Goal: Transaction & Acquisition: Download file/media

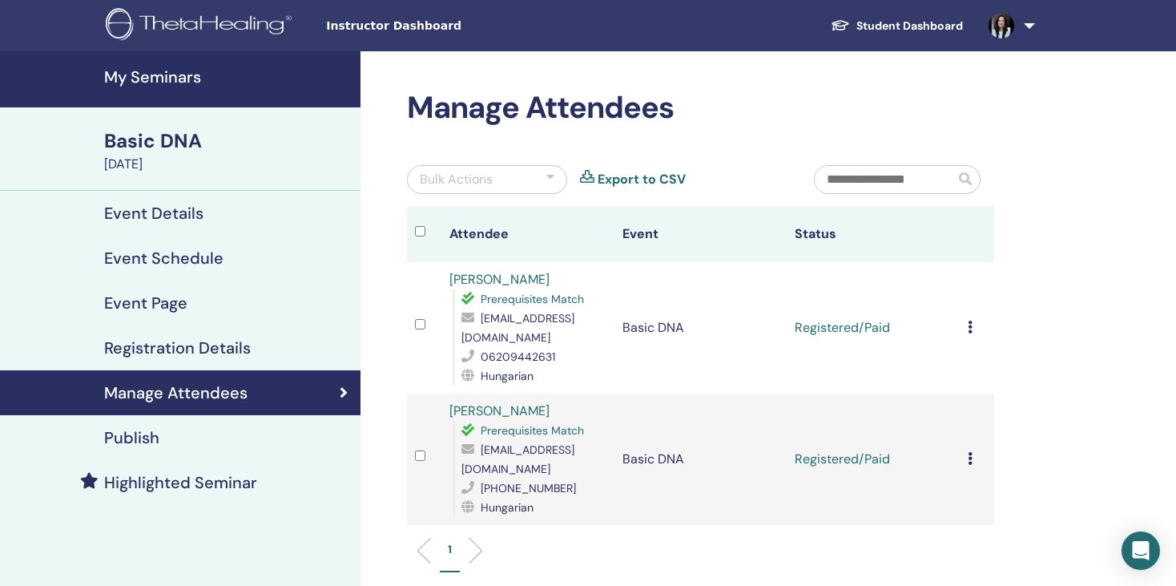
click at [965, 328] on td "Cancel Registration Do not auto-certify Mark as Paid Mark as Unpaid Mark as Abs…" at bounding box center [977, 327] width 34 height 131
click at [1002, 118] on div "Manage Attendees Bulk Actions Export to CSV Attendee Event Status [PERSON_NAME]…" at bounding box center [700, 339] width 607 height 498
click at [966, 327] on td "Cancel Registration Do not auto-certify Mark as Paid Mark as Unpaid Mark as Abs…" at bounding box center [977, 327] width 34 height 131
click at [966, 463] on td "Cancel Registration Do not auto-certify Mark as Paid Mark as Unpaid Mark as Abs…" at bounding box center [977, 458] width 34 height 131
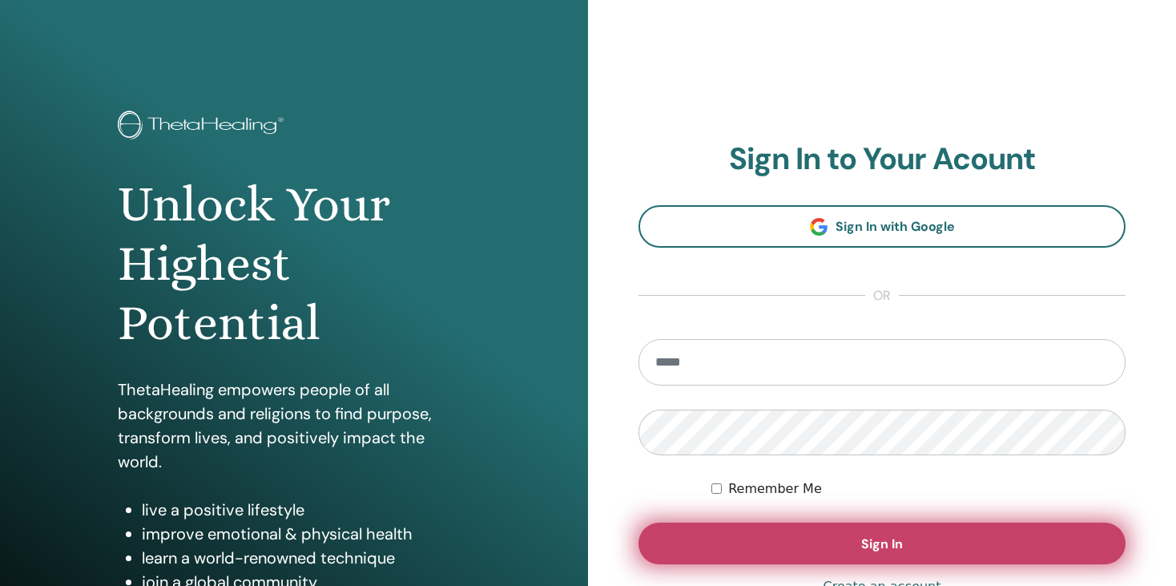
type input "**********"
click at [848, 538] on button "Sign In" at bounding box center [882, 543] width 487 height 42
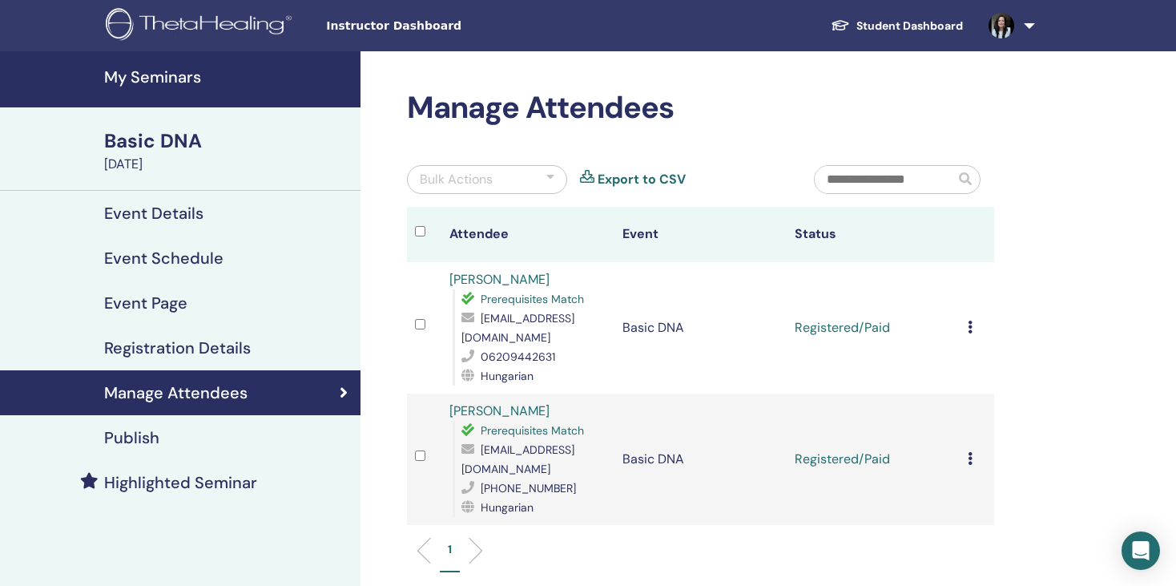
click at [966, 456] on td "Cancel Registration Do not auto-certify Mark as Paid Mark as Unpaid Mark as Abs…" at bounding box center [977, 458] width 34 height 131
click at [513, 280] on link "[PERSON_NAME]" at bounding box center [499, 279] width 100 height 17
click at [850, 321] on td "Registered/Paid" at bounding box center [873, 327] width 172 height 131
click at [185, 343] on h4 "Registration Details" at bounding box center [177, 347] width 147 height 19
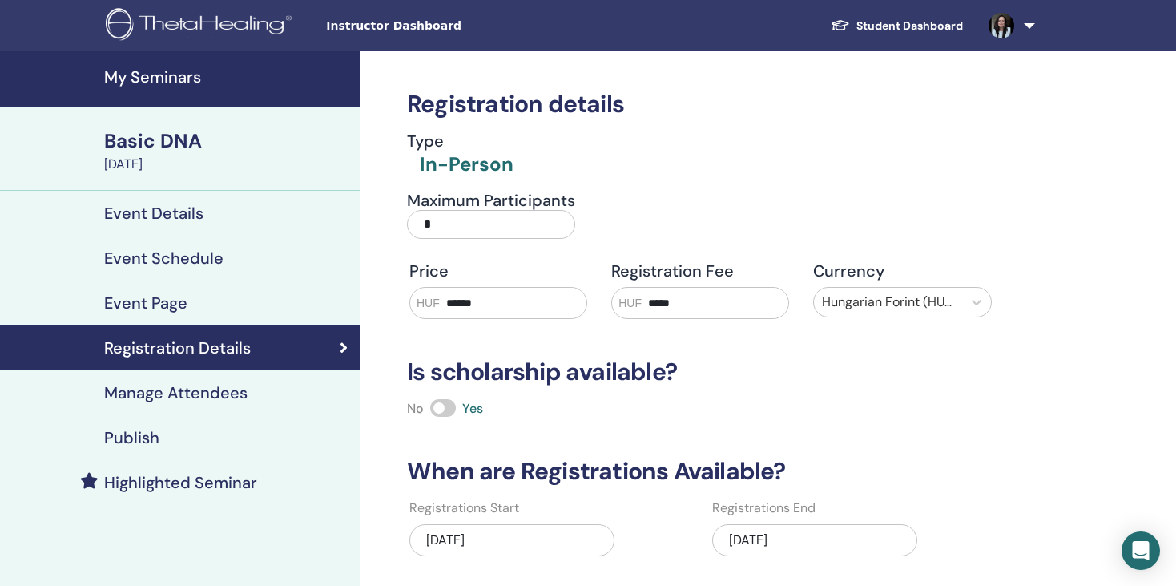
click at [169, 254] on h4 "Event Schedule" at bounding box center [163, 257] width 119 height 19
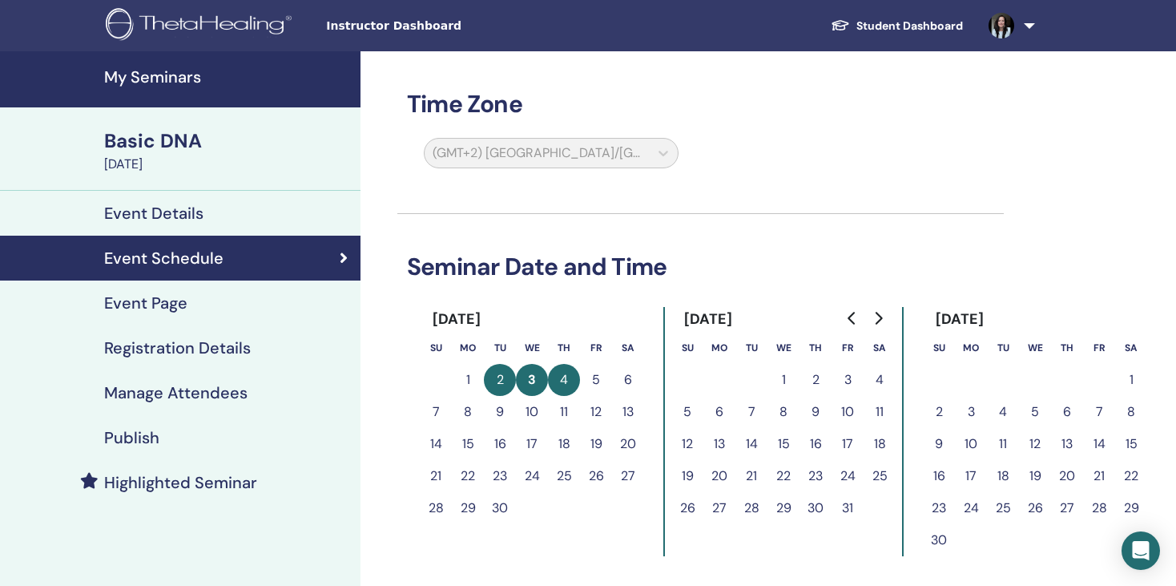
click at [163, 217] on h4 "Event Details" at bounding box center [153, 213] width 99 height 19
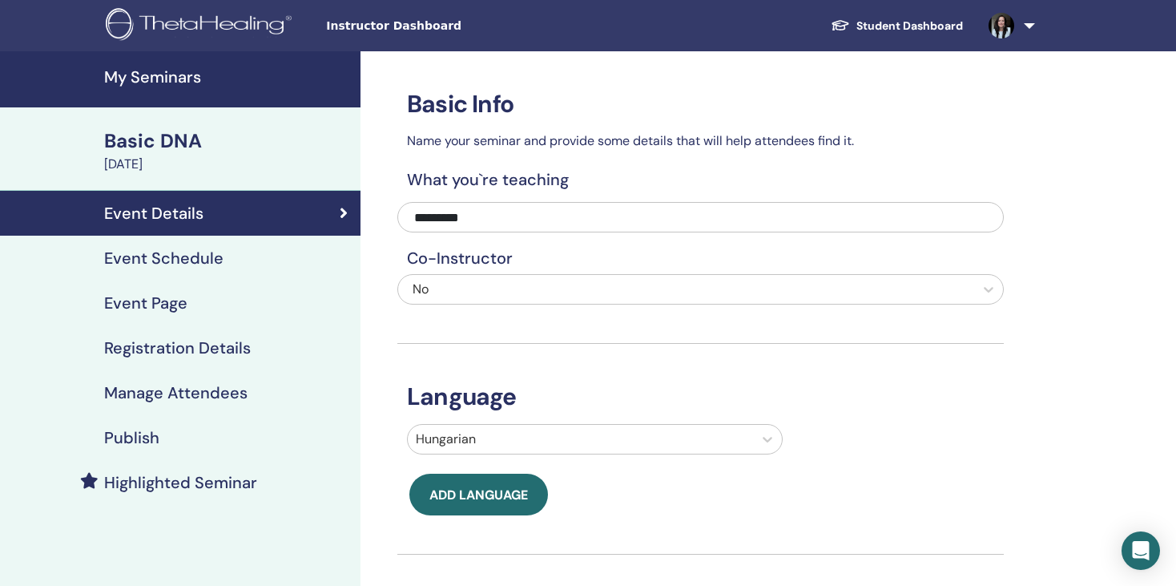
click at [164, 256] on h4 "Event Schedule" at bounding box center [163, 257] width 119 height 19
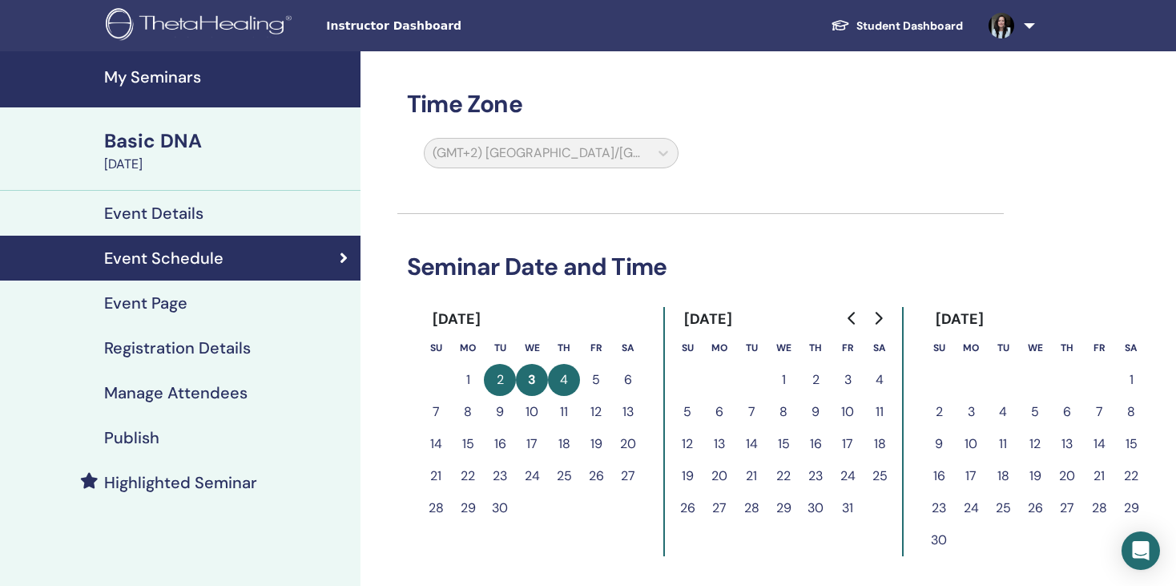
click at [171, 308] on h4 "Event Page" at bounding box center [145, 302] width 83 height 19
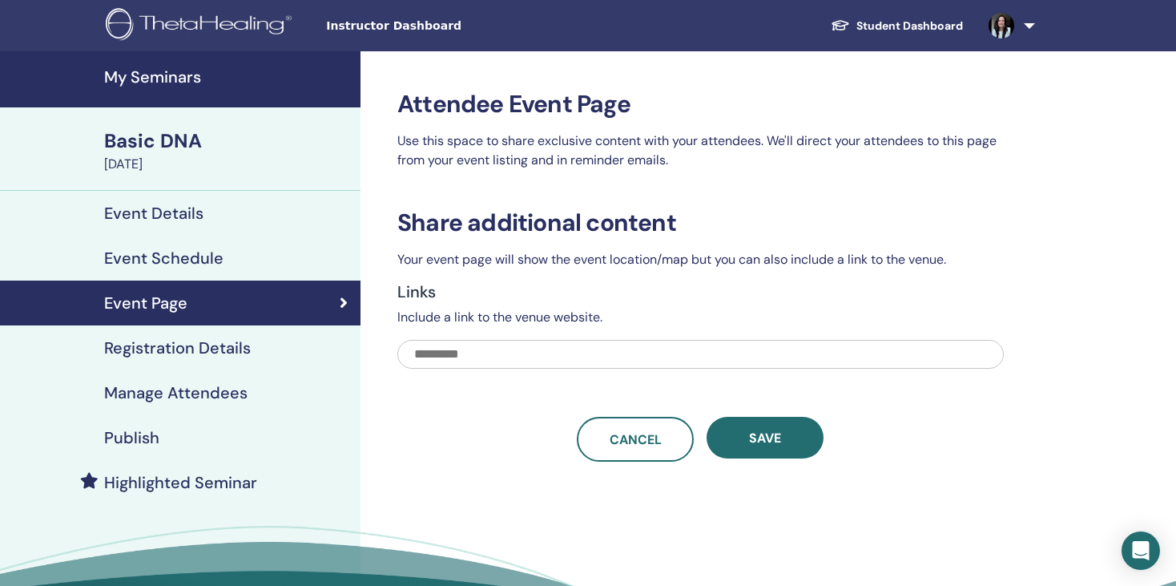
click at [181, 347] on h4 "Registration Details" at bounding box center [177, 347] width 147 height 19
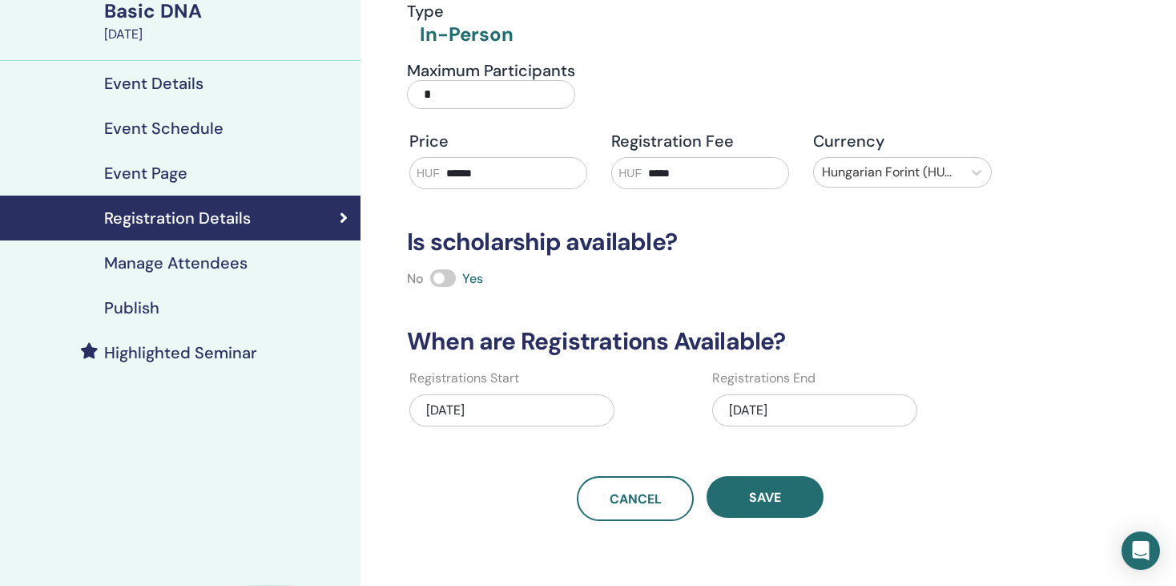
scroll to position [131, 0]
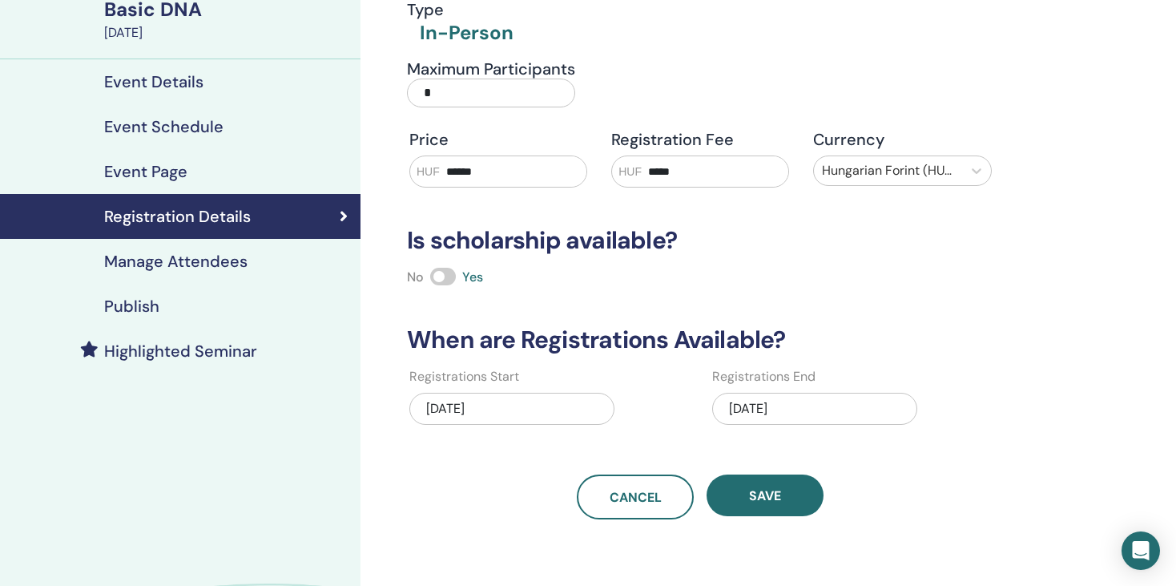
click at [229, 258] on h4 "Manage Attendees" at bounding box center [175, 261] width 143 height 19
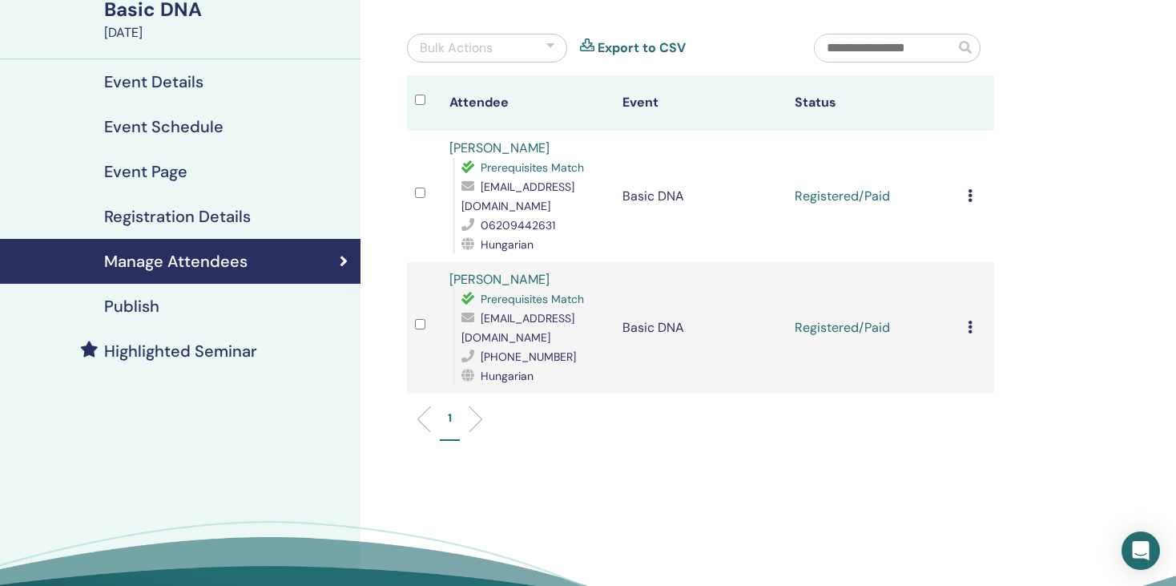
click at [970, 195] on icon at bounding box center [970, 195] width 5 height 13
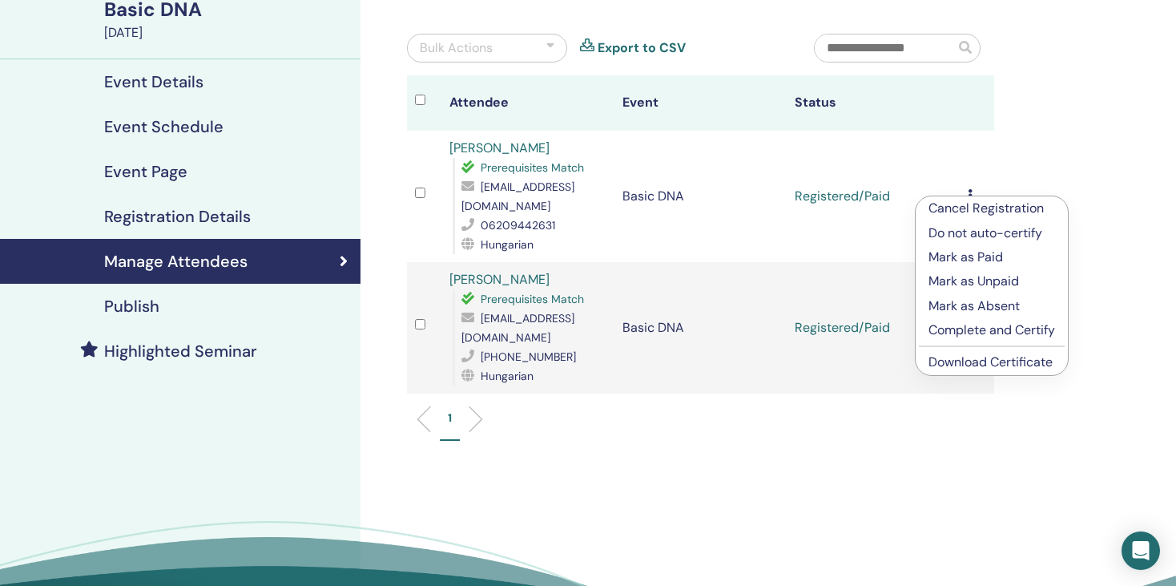
click at [999, 363] on link "Download Certificate" at bounding box center [991, 361] width 124 height 17
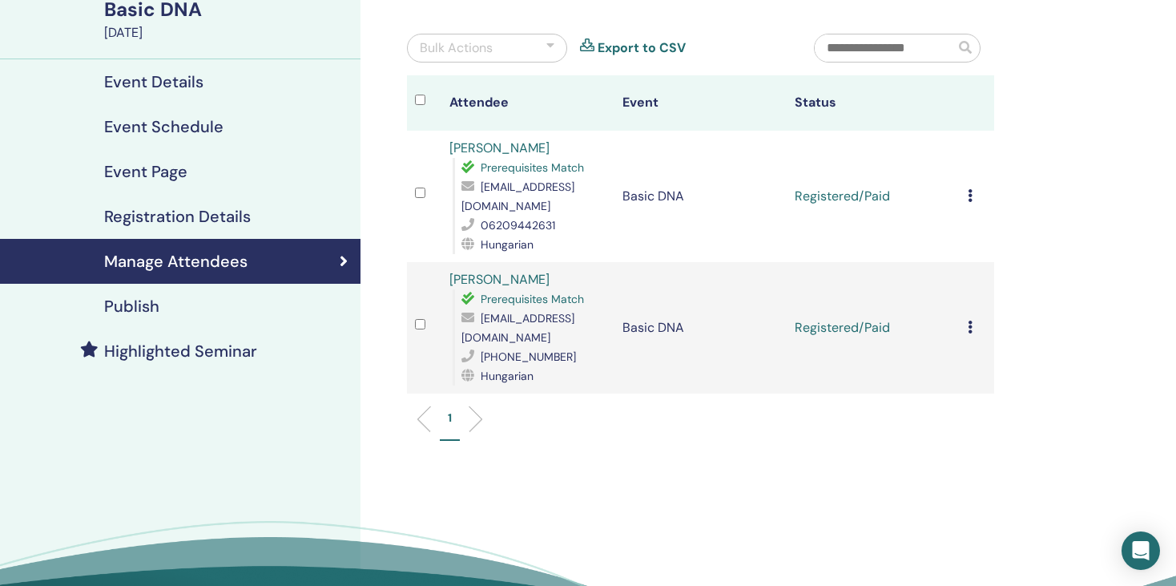
click at [966, 324] on td "Cancel Registration Do not auto-certify Mark as Paid Mark as Unpaid Mark as Abs…" at bounding box center [977, 327] width 34 height 131
click at [970, 322] on icon at bounding box center [970, 326] width 5 height 13
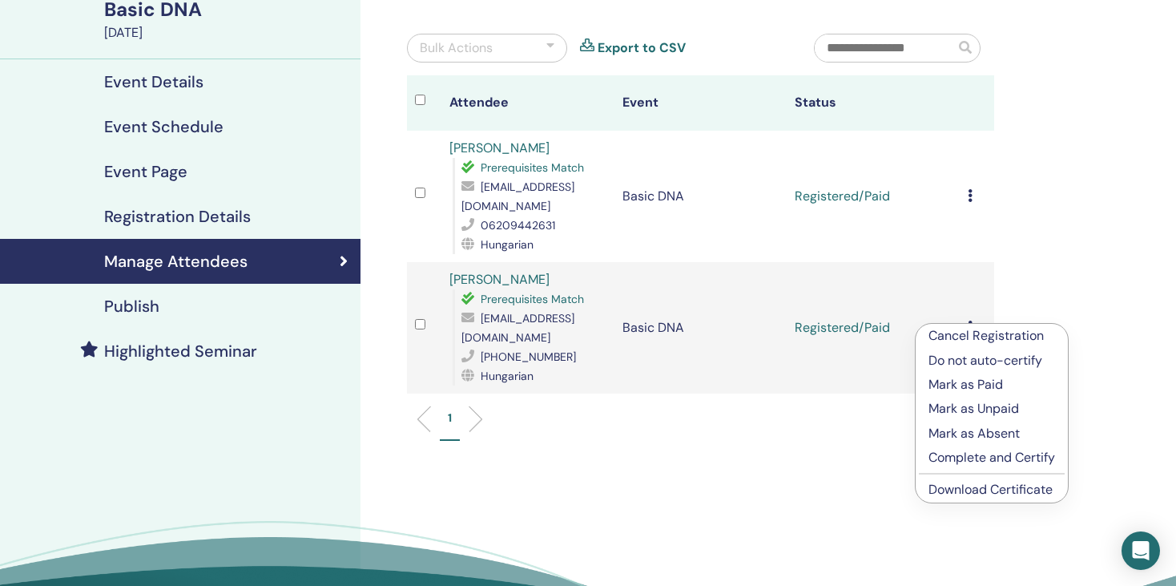
click at [981, 487] on link "Download Certificate" at bounding box center [991, 489] width 124 height 17
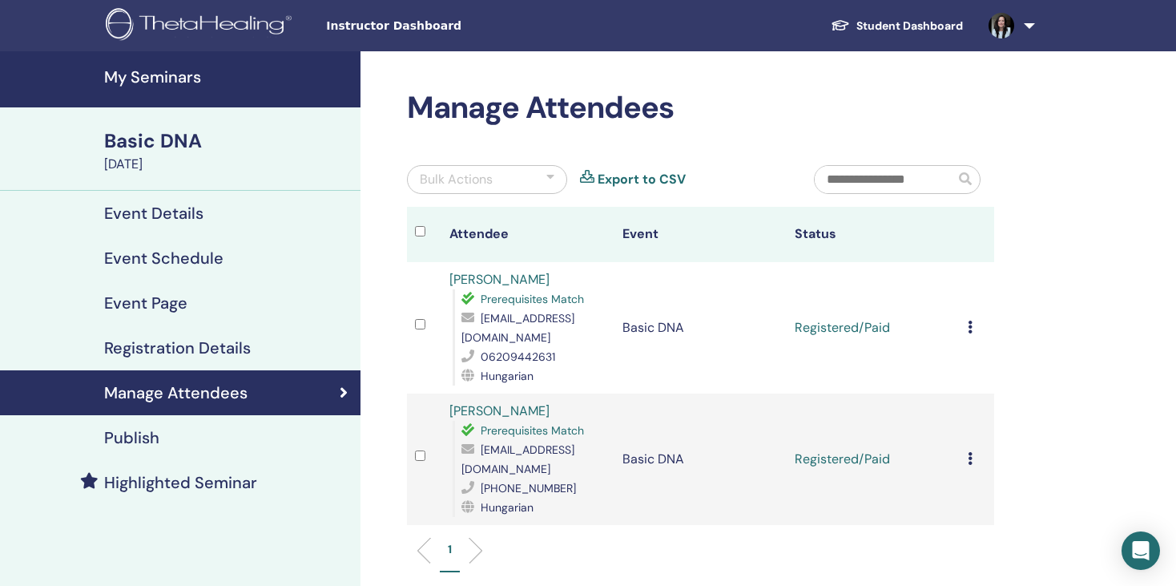
click at [1029, 27] on link at bounding box center [1009, 25] width 66 height 51
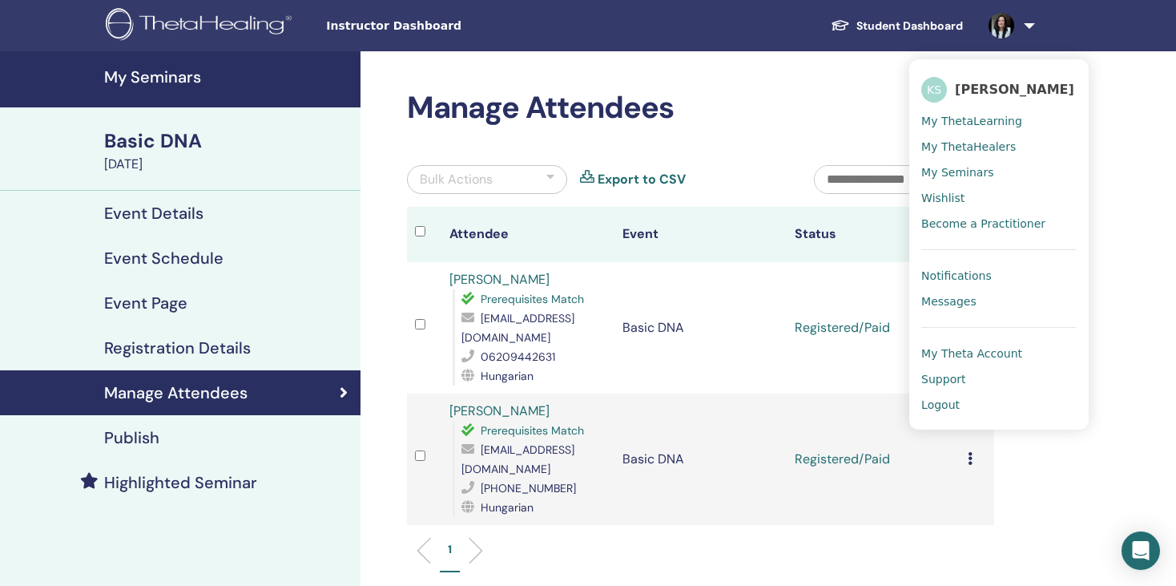
click at [979, 119] on span "My ThetaLearning" at bounding box center [971, 121] width 101 height 14
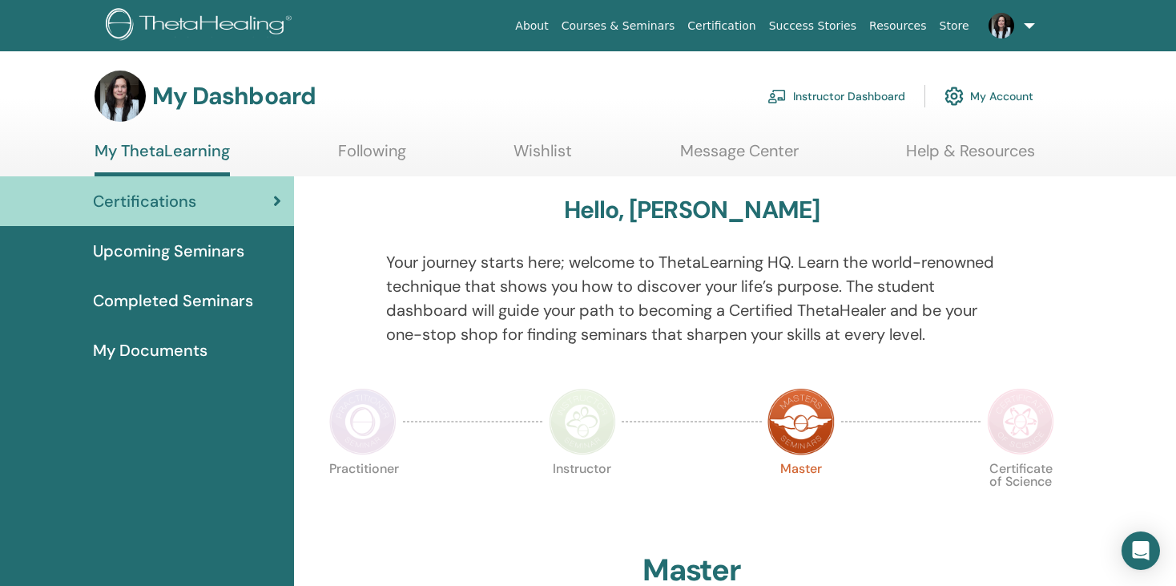
click at [151, 300] on span "Completed Seminars" at bounding box center [173, 300] width 160 height 24
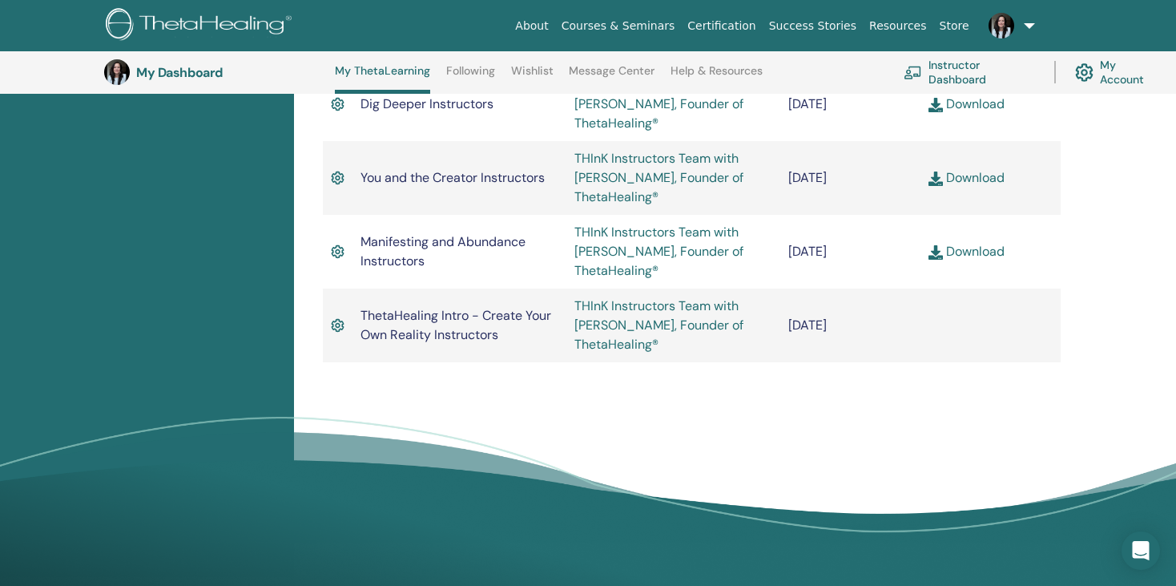
scroll to position [1009, 0]
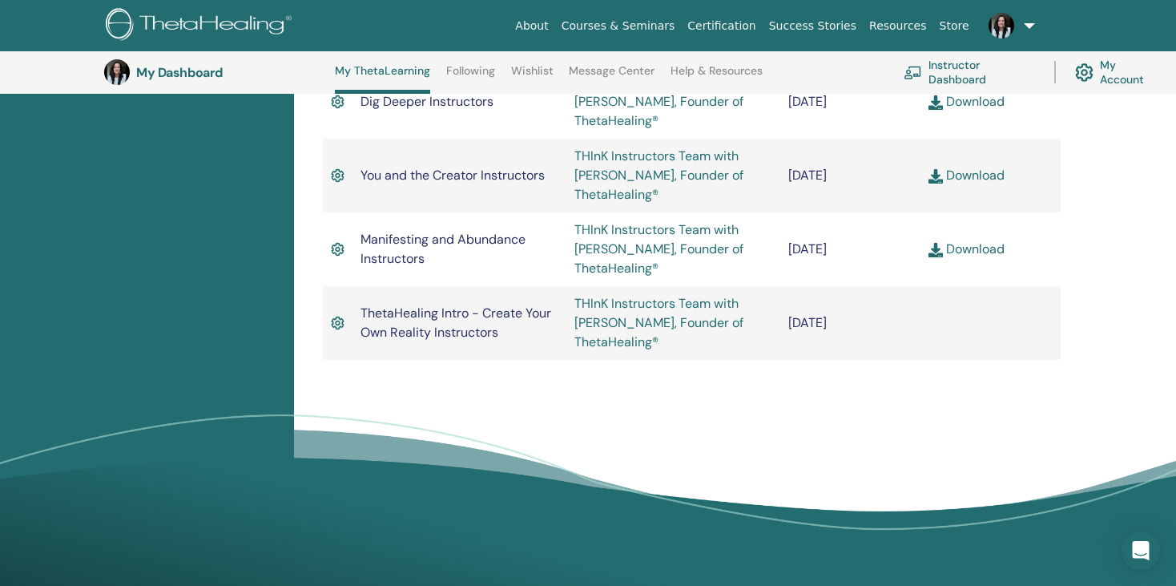
click at [957, 249] on link "Download" at bounding box center [967, 248] width 76 height 17
